Goal: Task Accomplishment & Management: Complete application form

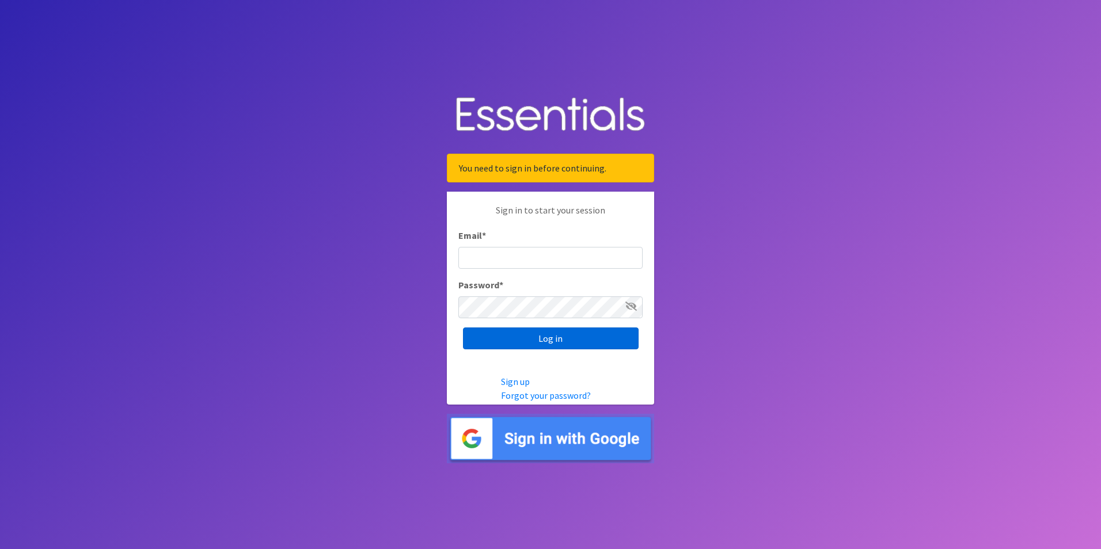
type input "[EMAIL_ADDRESS][DOMAIN_NAME]"
click at [587, 346] on input "Log in" at bounding box center [551, 339] width 176 height 22
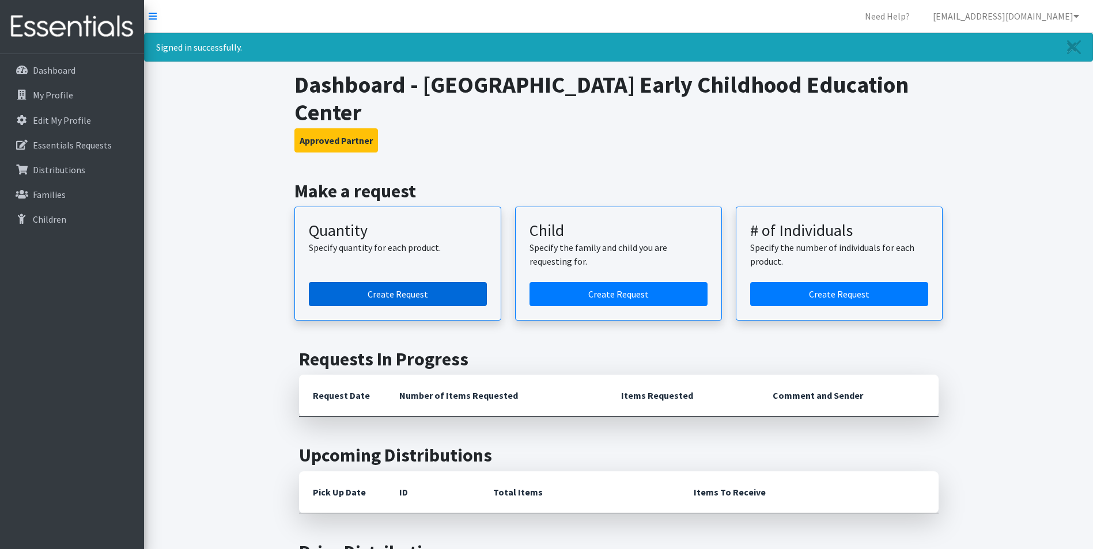
click at [395, 297] on link "Create Request" at bounding box center [398, 294] width 178 height 24
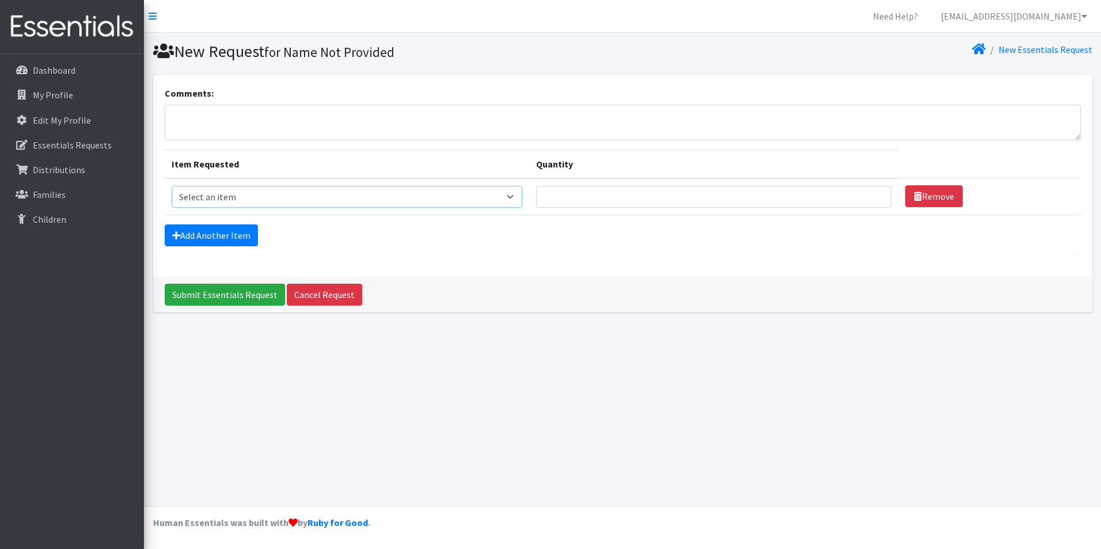
click at [330, 202] on select "Select an item Child (Newborn) Child (Size 1) Child (Size 2) Child (Size 3) Chi…" at bounding box center [347, 197] width 351 height 22
select select "3067"
click at [172, 186] on select "Select an item Child (Newborn) Child (Size 1) Child (Size 2) Child (Size 3) Chi…" at bounding box center [347, 197] width 351 height 22
click at [536, 192] on input "Quantity" at bounding box center [713, 197] width 355 height 22
type input "6"
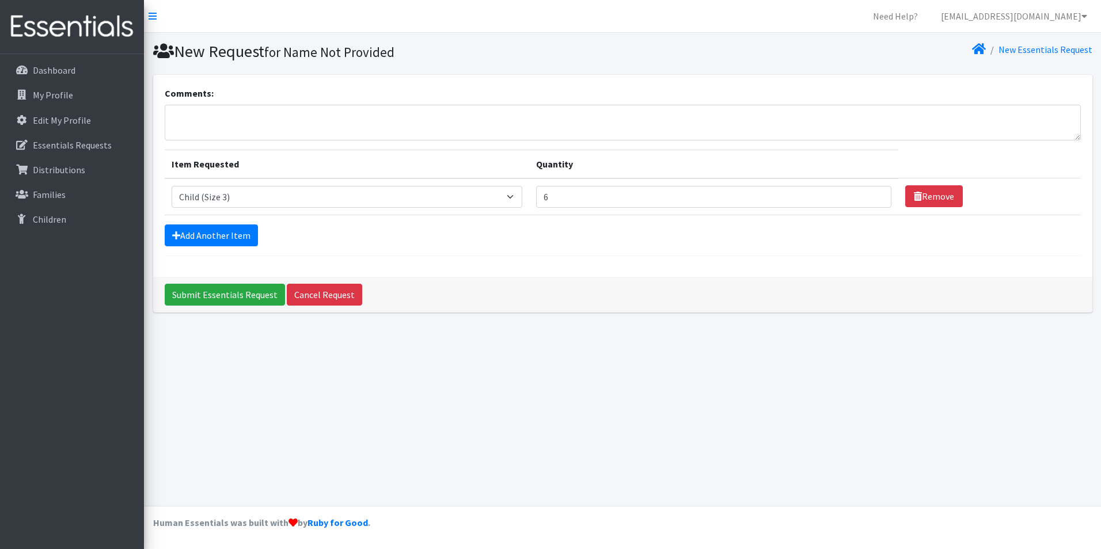
click at [499, 217] on form "Comments: Item Requested Quantity Item Requested Select an item Child (Newborn)…" at bounding box center [623, 171] width 916 height 170
click at [235, 227] on link "Add Another Item" at bounding box center [211, 236] width 93 height 22
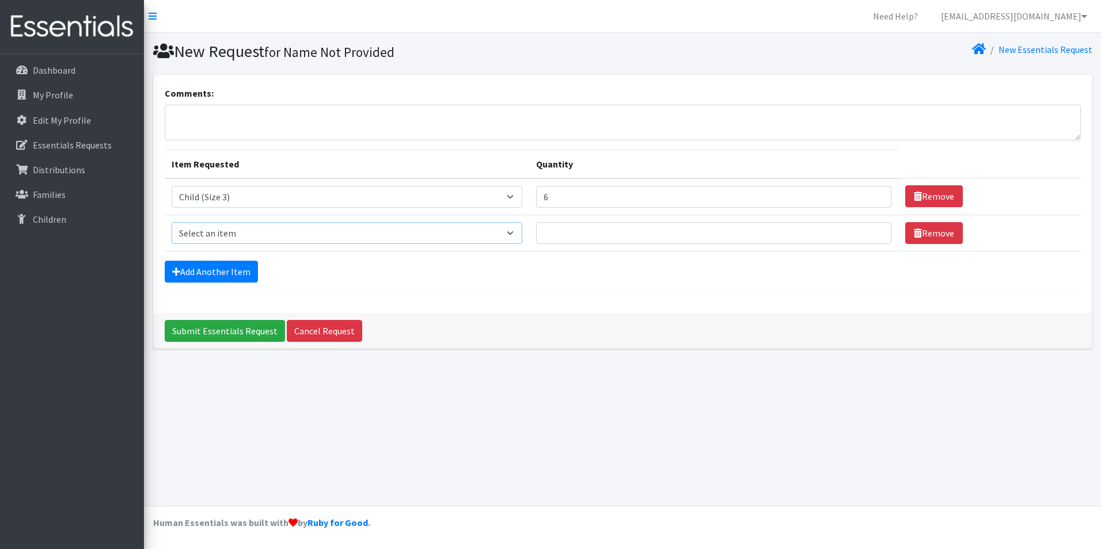
click at [240, 237] on select "Select an item Child (Newborn) Child (Size 1) Child (Size 2) Child (Size 3) Chi…" at bounding box center [347, 233] width 351 height 22
select select "3070"
click at [172, 222] on select "Select an item Child (Newborn) Child (Size 1) Child (Size 2) Child (Size 3) Chi…" at bounding box center [347, 233] width 351 height 22
drag, startPoint x: 509, startPoint y: 212, endPoint x: 517, endPoint y: 212, distance: 8.1
click at [529, 212] on td "Quantity 6" at bounding box center [713, 197] width 369 height 37
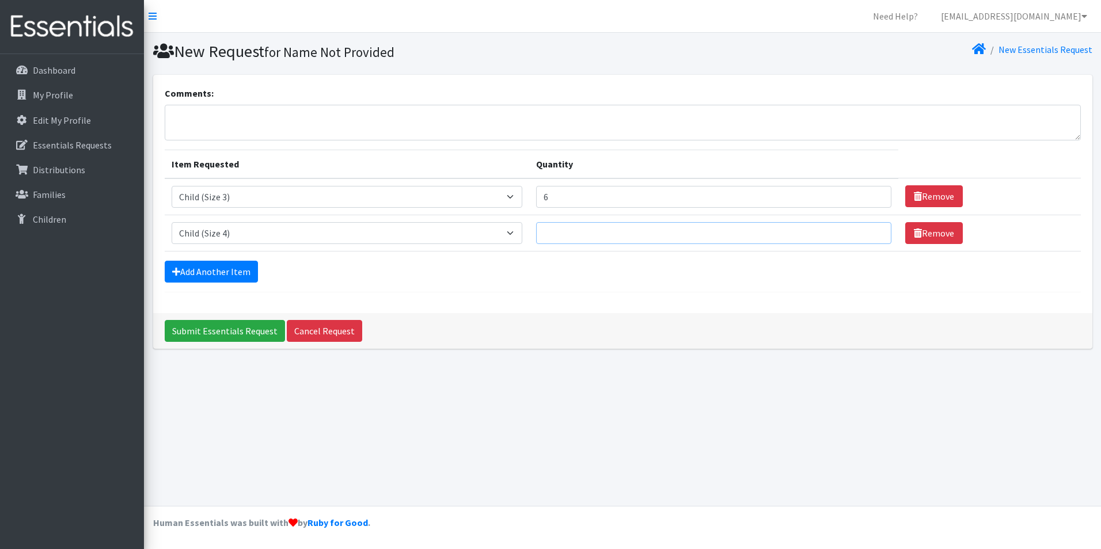
click at [536, 223] on input "Quantity" at bounding box center [713, 233] width 355 height 22
type input "28"
click at [225, 274] on link "Add Another Item" at bounding box center [211, 272] width 93 height 22
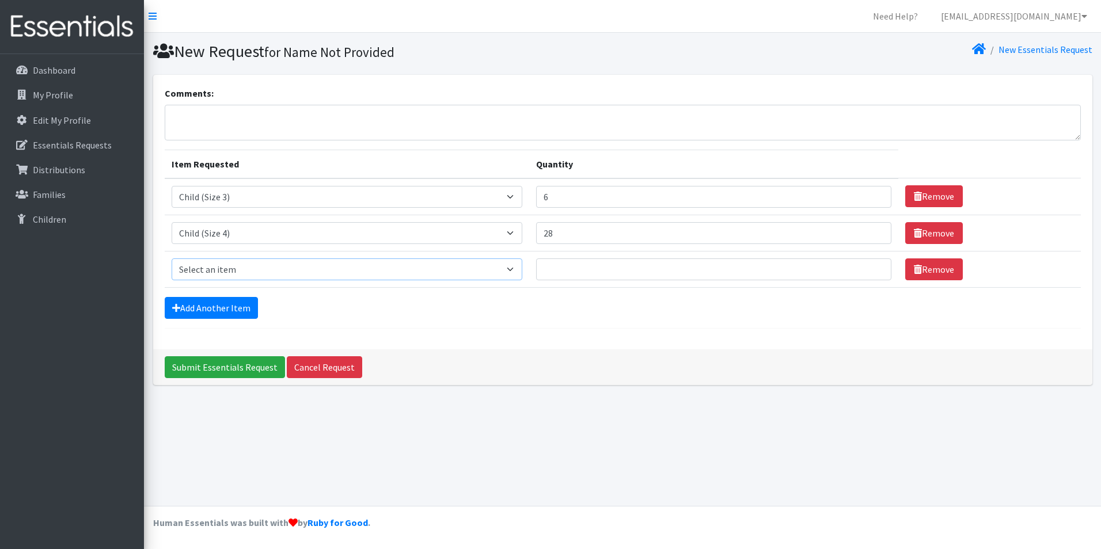
click at [223, 270] on select "Select an item Child (Newborn) Child (Size 1) Child (Size 2) Child (Size 3) Chi…" at bounding box center [347, 270] width 351 height 22
select select "3068"
click at [172, 259] on select "Select an item Child (Newborn) Child (Size 1) Child (Size 2) Child (Size 3) Chi…" at bounding box center [347, 270] width 351 height 22
click at [536, 267] on input "Quantity" at bounding box center [713, 270] width 355 height 22
type input "2"
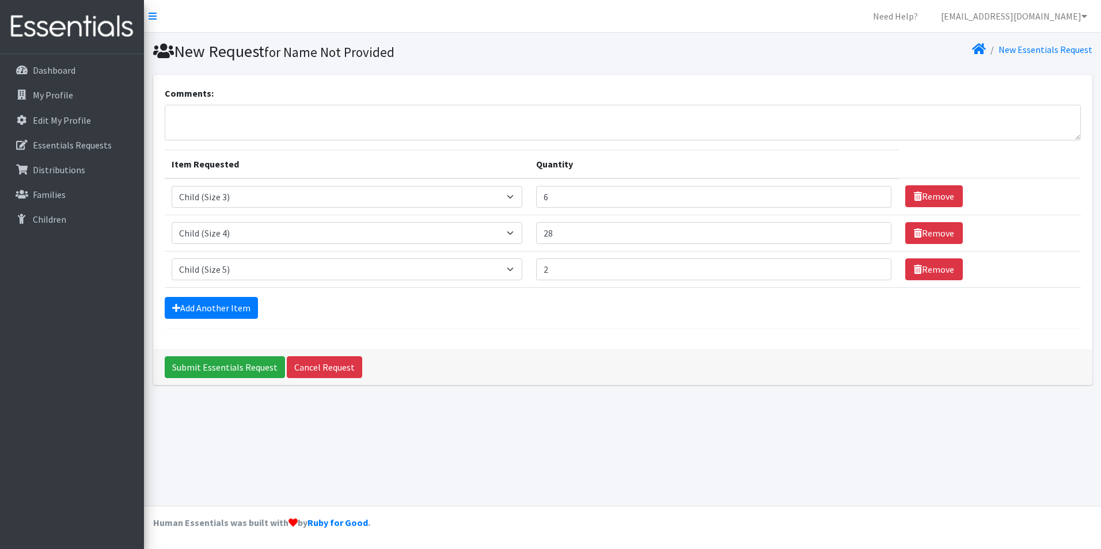
click at [530, 350] on div "Submit Essentials Request Cancel Request" at bounding box center [622, 368] width 939 height 36
click at [204, 367] on input "Submit Essentials Request" at bounding box center [225, 368] width 120 height 22
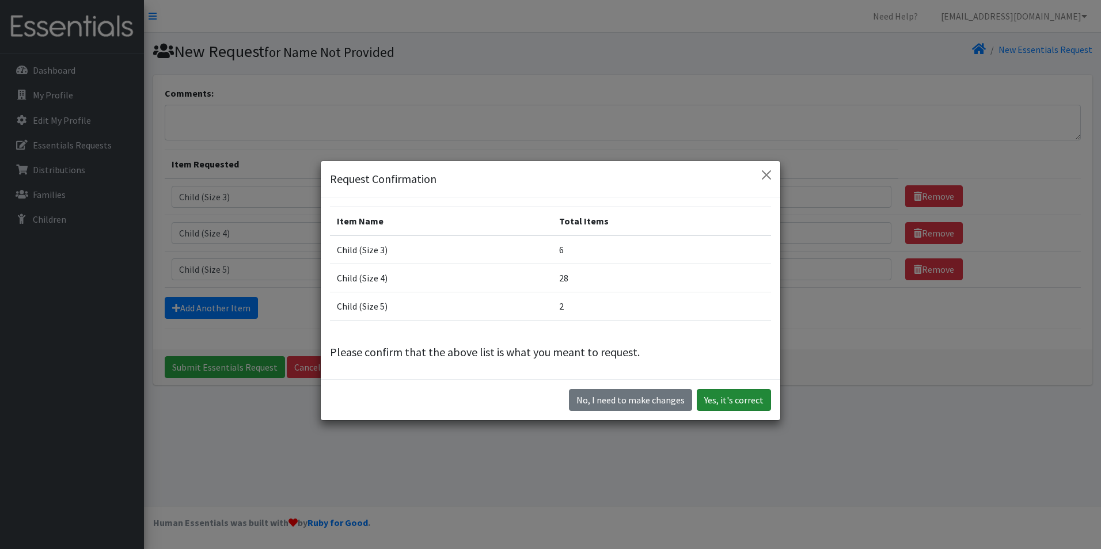
click at [729, 402] on button "Yes, it's correct" at bounding box center [734, 400] width 74 height 22
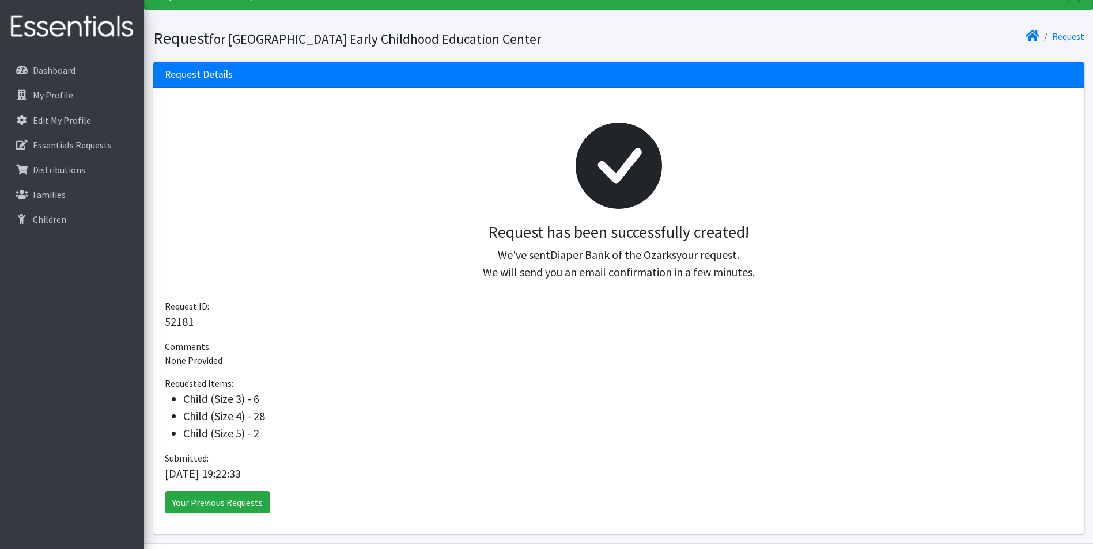
scroll to position [109, 0]
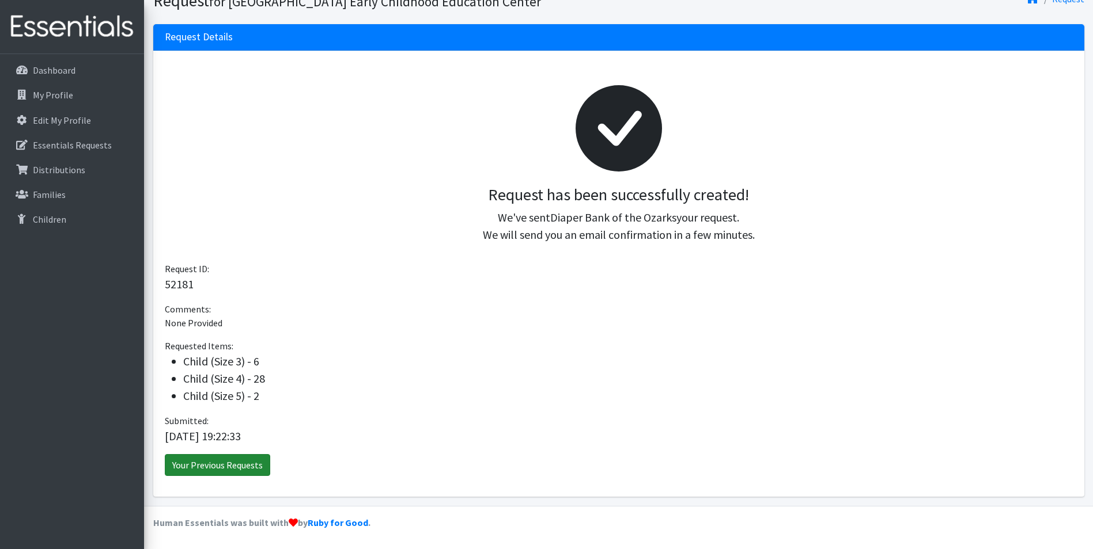
click at [216, 464] on link "Your Previous Requests" at bounding box center [217, 465] width 105 height 22
